Goal: Task Accomplishment & Management: Use online tool/utility

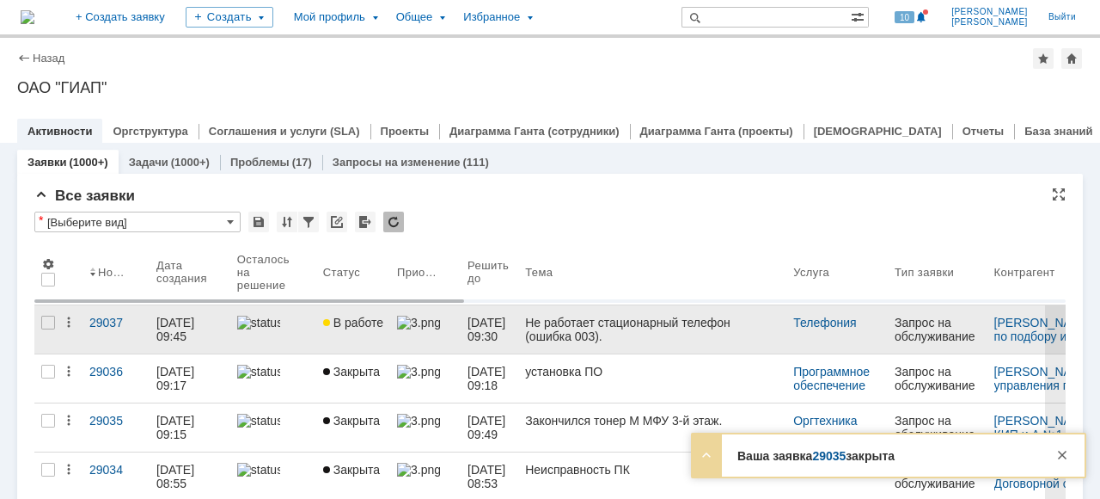
click at [280, 335] on link at bounding box center [273, 329] width 86 height 48
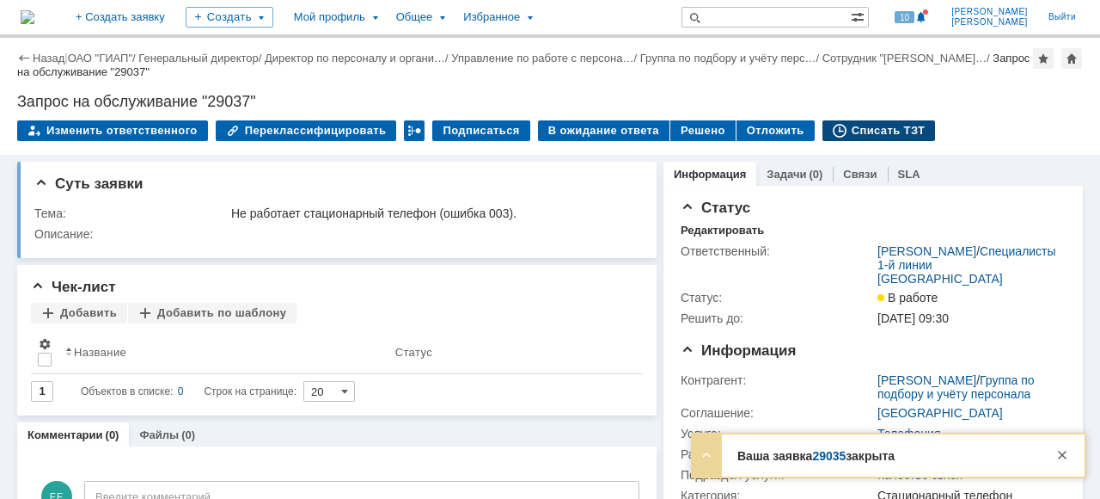
click at [861, 133] on div "Списать ТЗТ" at bounding box center [879, 130] width 113 height 21
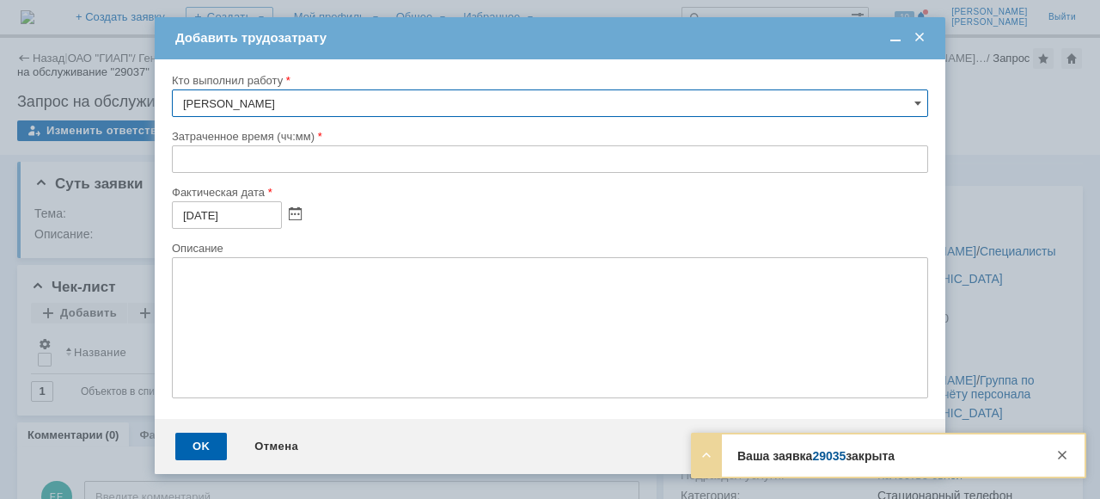
click at [175, 148] on input "text" at bounding box center [550, 159] width 757 height 28
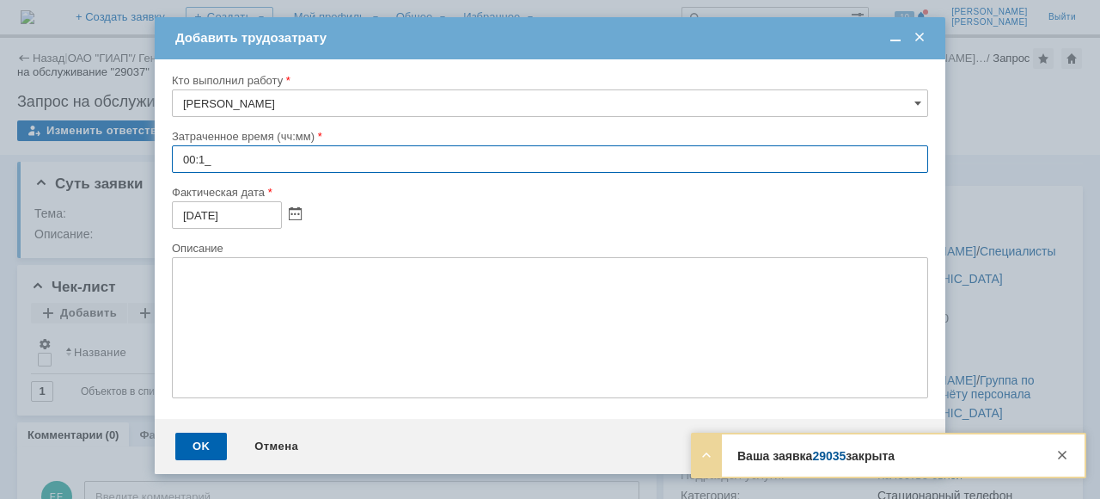
type input "00:10"
click at [200, 444] on div "OK" at bounding box center [201, 446] width 52 height 28
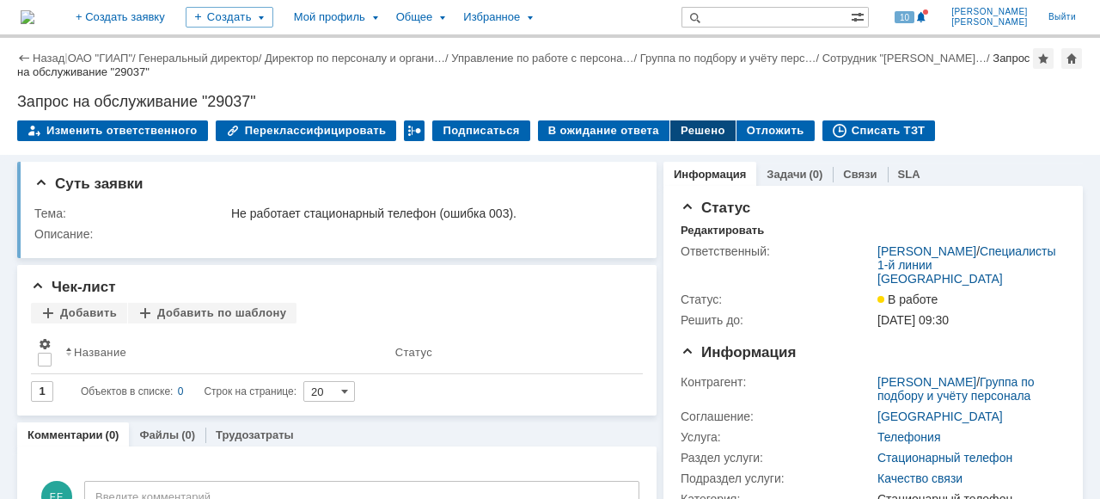
click at [682, 123] on div "Решено" at bounding box center [703, 130] width 65 height 21
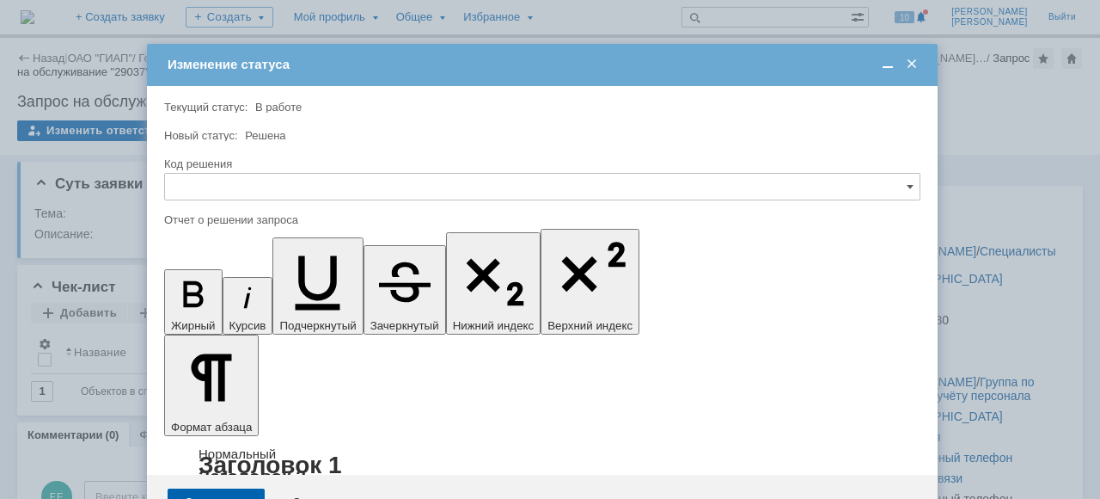
drag, startPoint x: 155, startPoint y: 183, endPoint x: 169, endPoint y: 185, distance: 13.9
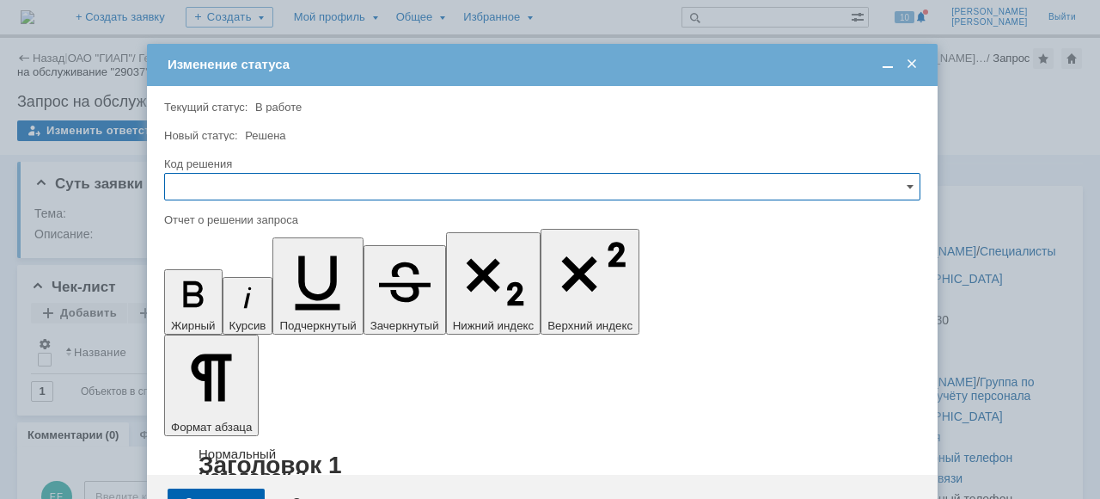
click at [179, 183] on input "text" at bounding box center [542, 187] width 757 height 28
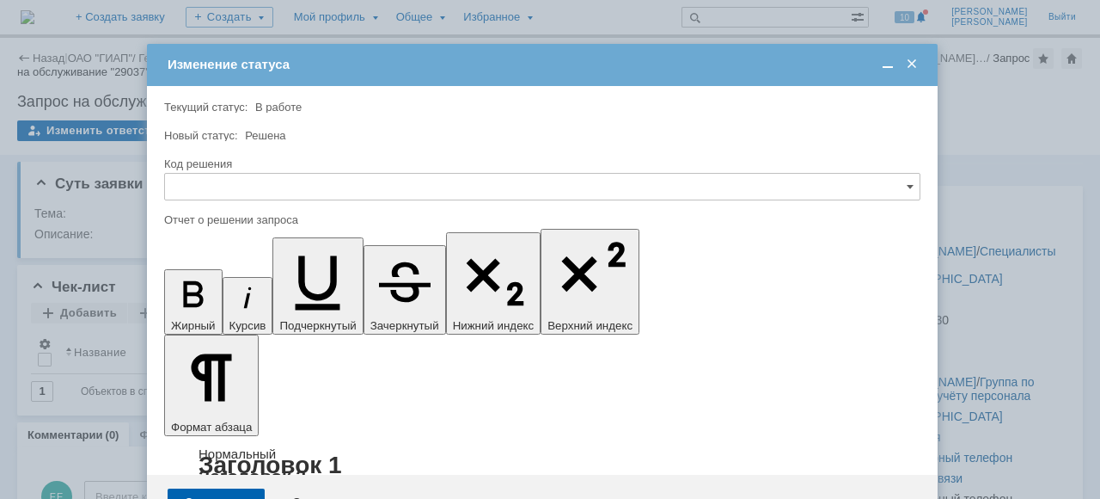
drag, startPoint x: 203, startPoint y: 303, endPoint x: 37, endPoint y: 47, distance: 304.5
click at [203, 303] on span "Решено" at bounding box center [542, 303] width 734 height 14
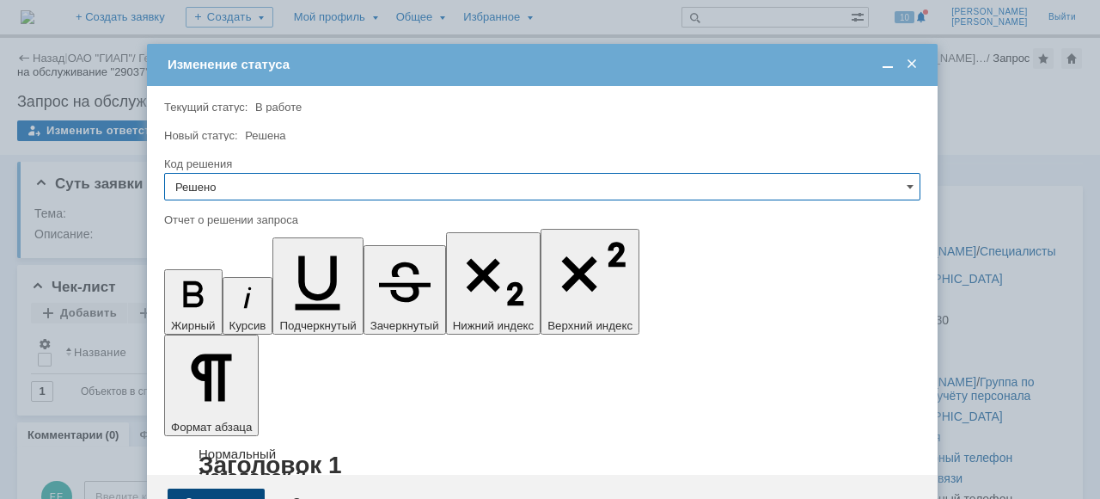
type input "Решено"
click at [206, 488] on div "Сохранить" at bounding box center [216, 502] width 97 height 28
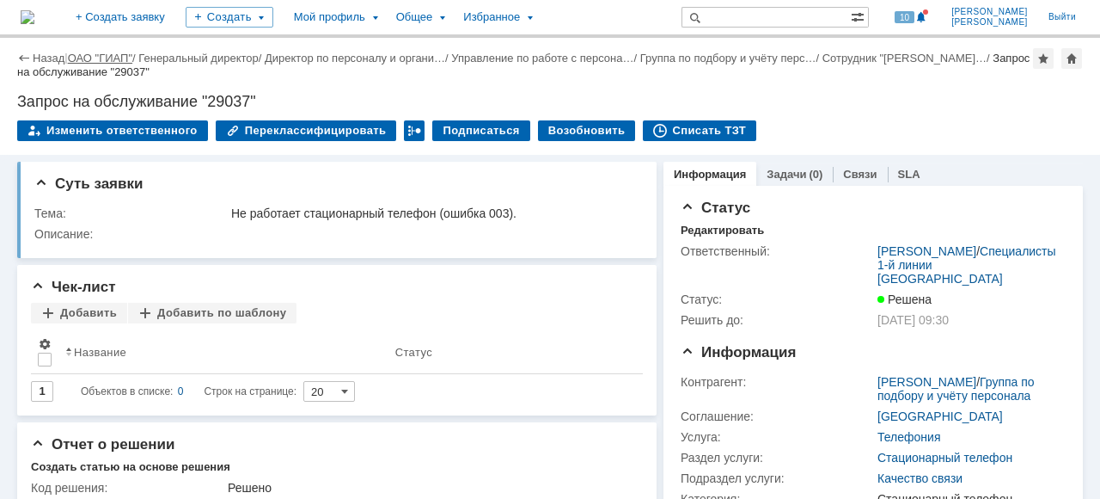
click at [105, 53] on link "ОАО "ГИАП"" at bounding box center [100, 58] width 64 height 13
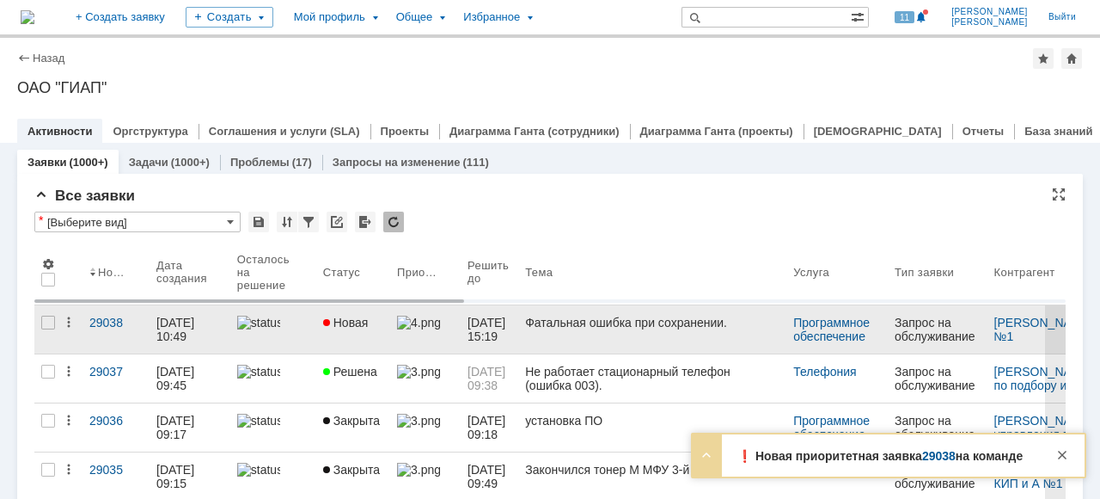
click at [289, 323] on div at bounding box center [273, 323] width 72 height 14
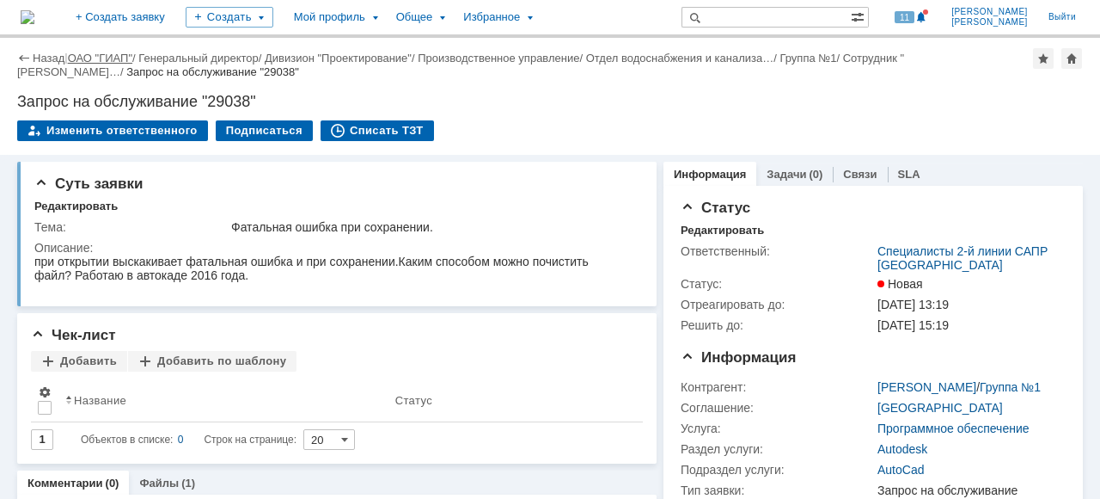
click at [100, 62] on link "ОАО "ГИАП"" at bounding box center [100, 58] width 64 height 13
